Goal: Transaction & Acquisition: Purchase product/service

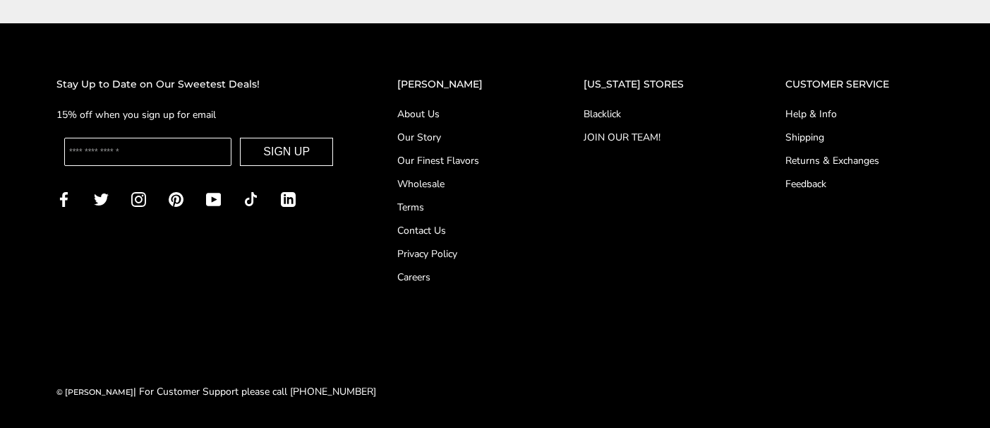
scroll to position [5859, 0]
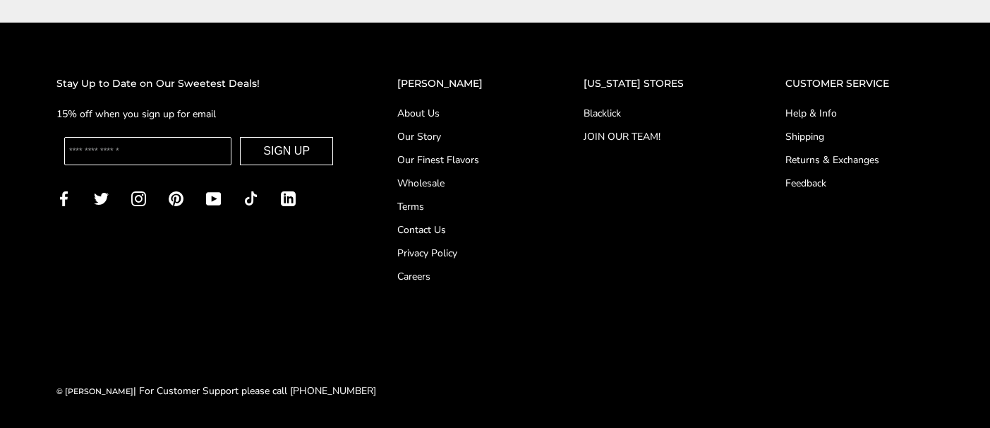
click at [62, 191] on span "Facebook" at bounding box center [63, 197] width 15 height 13
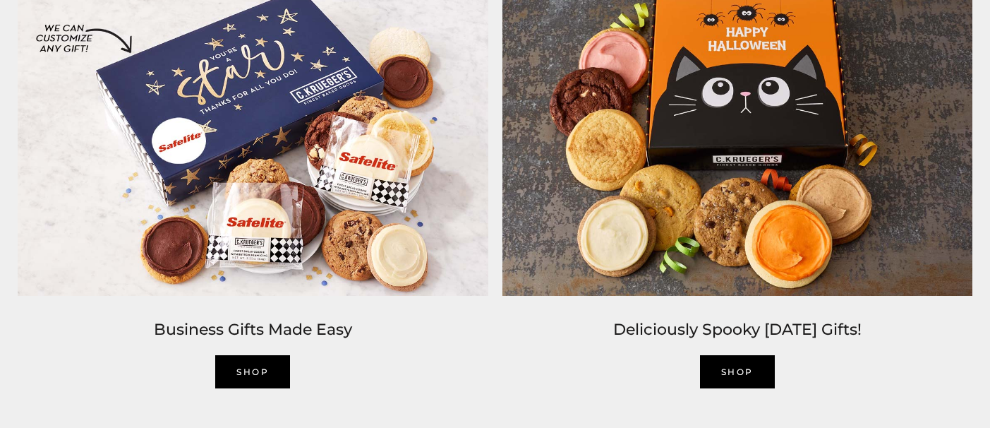
scroll to position [2259, 0]
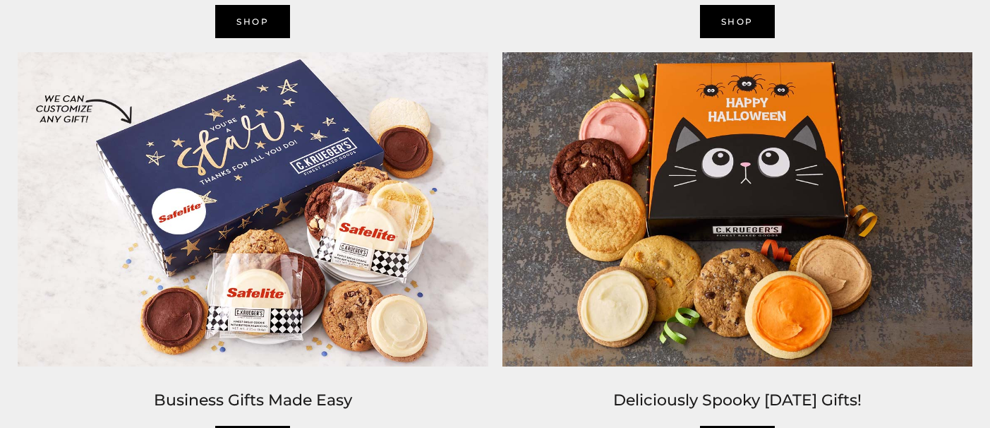
click at [717, 247] on img at bounding box center [738, 209] width 485 height 328
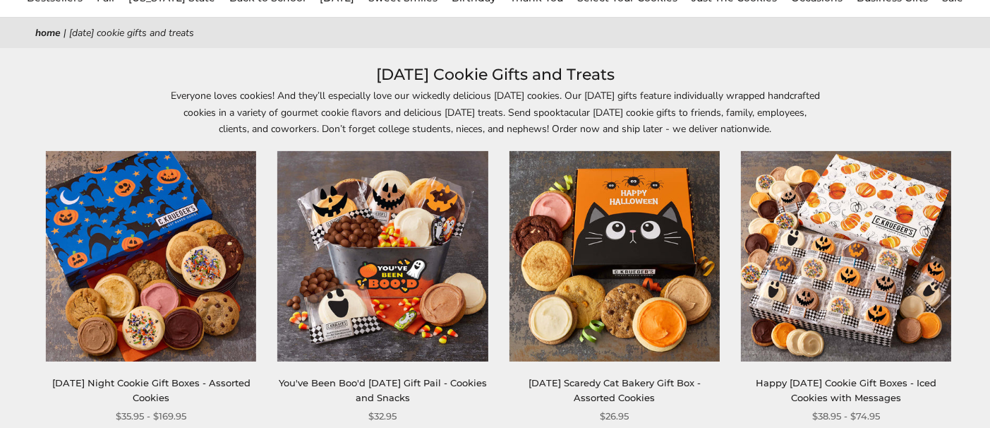
scroll to position [212, 0]
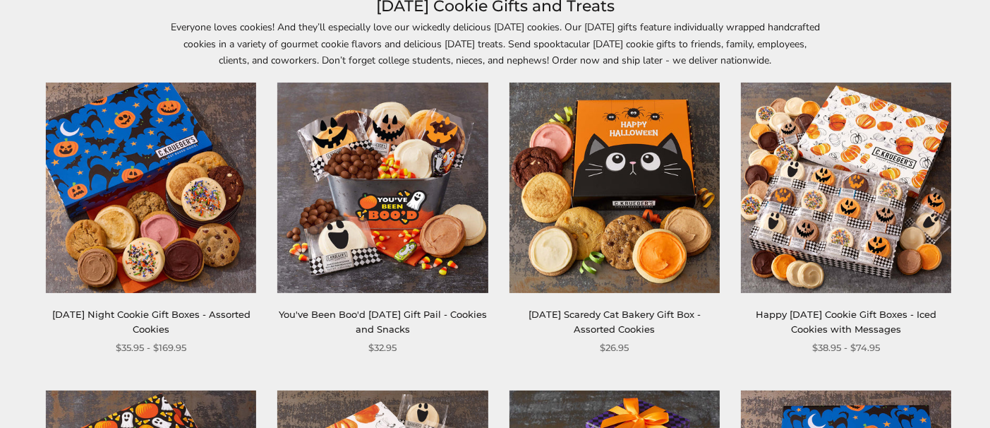
click at [812, 220] on img at bounding box center [846, 188] width 210 height 210
